Goal: Task Accomplishment & Management: Manage account settings

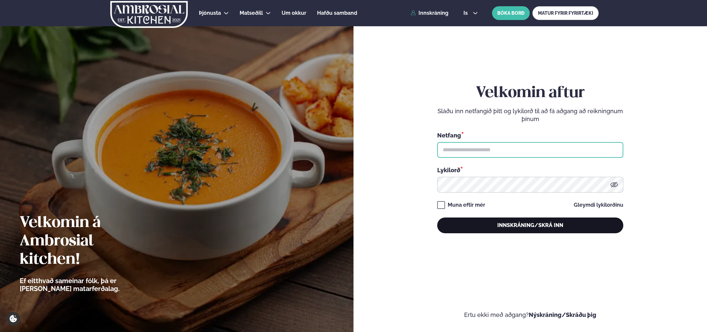
type input "**********"
click at [487, 231] on button "Innskráning/Skrá inn" at bounding box center [530, 226] width 186 height 16
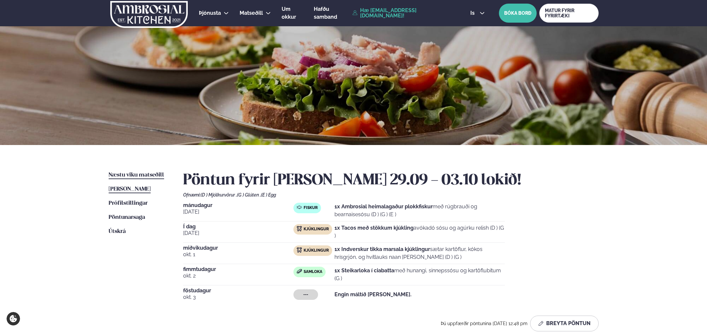
click at [115, 178] on link "Næstu [PERSON_NAME] matseðill Næsta vika" at bounding box center [136, 175] width 55 height 8
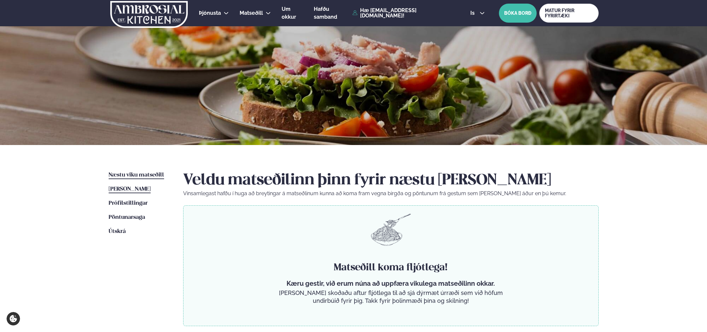
click at [114, 191] on span "[PERSON_NAME]" at bounding box center [130, 189] width 42 height 6
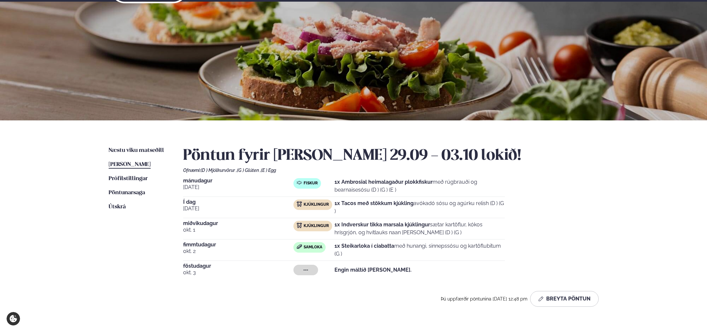
scroll to position [30, 0]
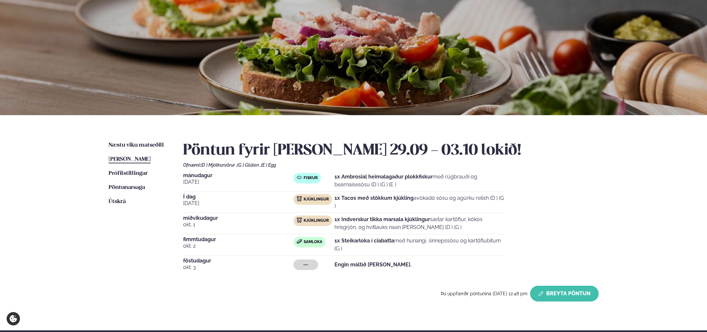
click at [548, 299] on button "Breyta Pöntun" at bounding box center [564, 294] width 69 height 16
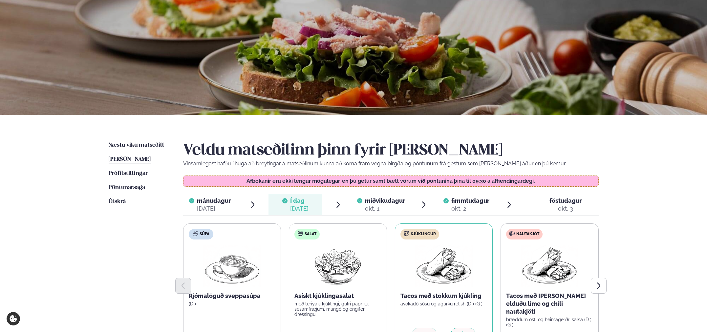
click at [553, 194] on span "föstudagur fös. [DATE]" at bounding box center [562, 204] width 74 height 21
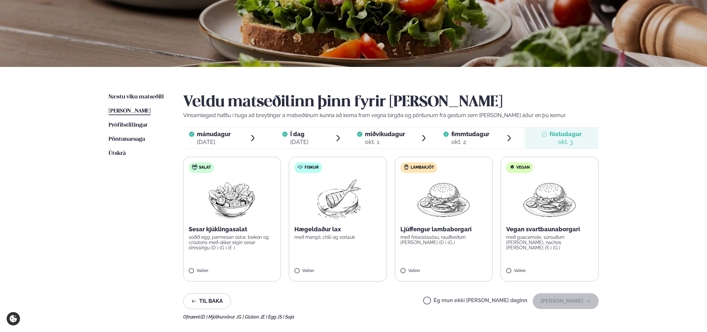
scroll to position [147, 0]
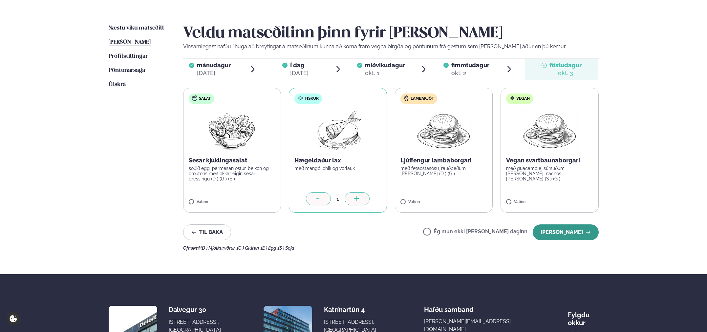
click at [566, 231] on button "[PERSON_NAME]" at bounding box center [566, 233] width 66 height 16
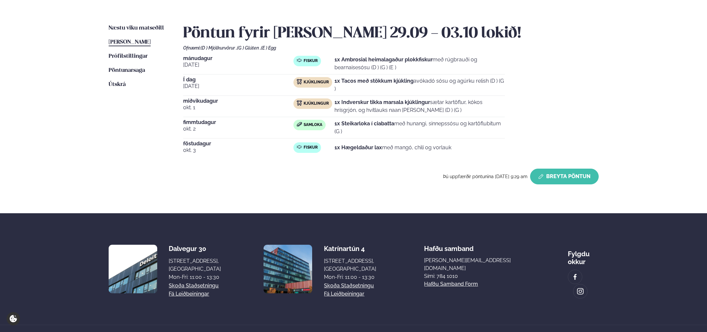
click at [540, 179] on button "Breyta Pöntun" at bounding box center [564, 177] width 69 height 16
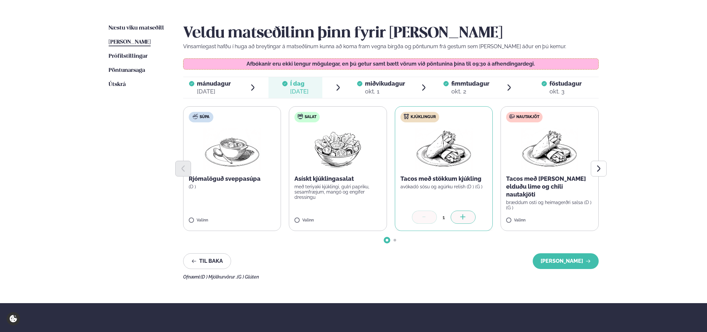
click at [466, 92] on div "okt. 2" at bounding box center [470, 92] width 38 height 8
